Goal: Task Accomplishment & Management: Use online tool/utility

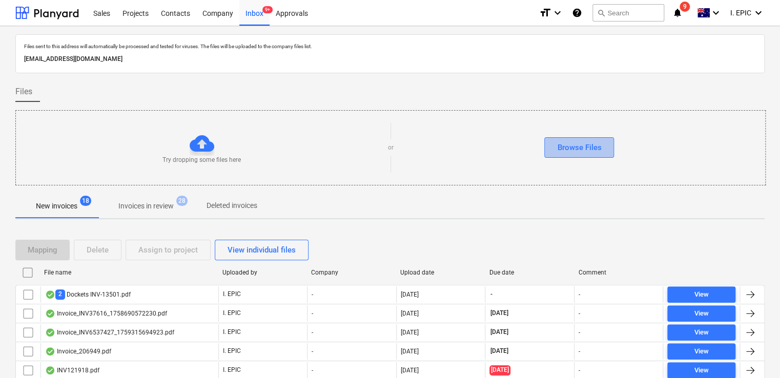
click at [582, 143] on div "Browse Files" at bounding box center [579, 147] width 44 height 13
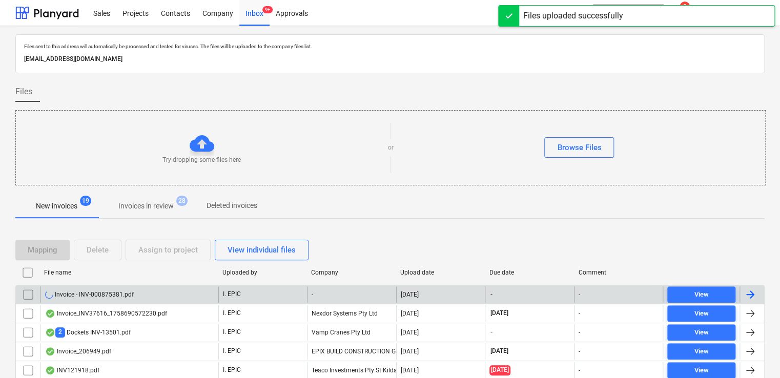
click at [166, 296] on div "Invoice - INV-000875381.pdf" at bounding box center [129, 294] width 178 height 16
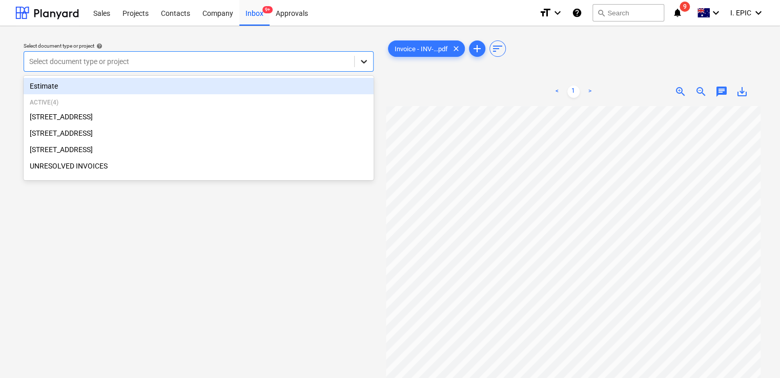
click at [363, 63] on icon at bounding box center [364, 61] width 10 height 10
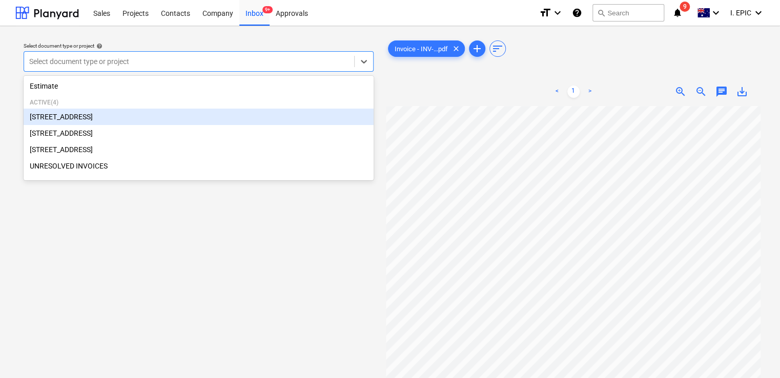
click at [178, 124] on div "[STREET_ADDRESS]" at bounding box center [199, 117] width 350 height 16
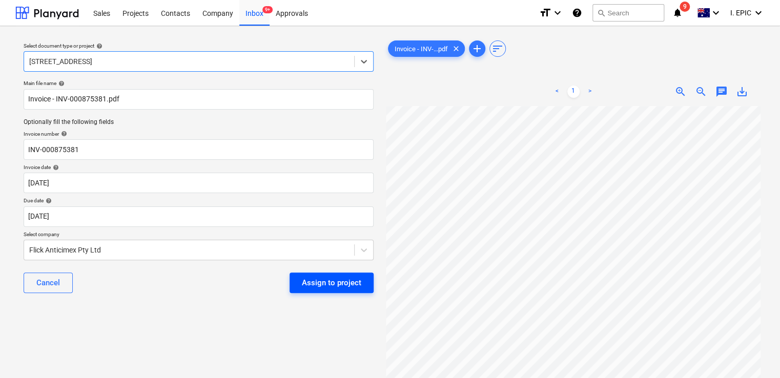
click at [316, 287] on div "Assign to project" at bounding box center [331, 282] width 59 height 13
